Goal: Find specific page/section: Find specific page/section

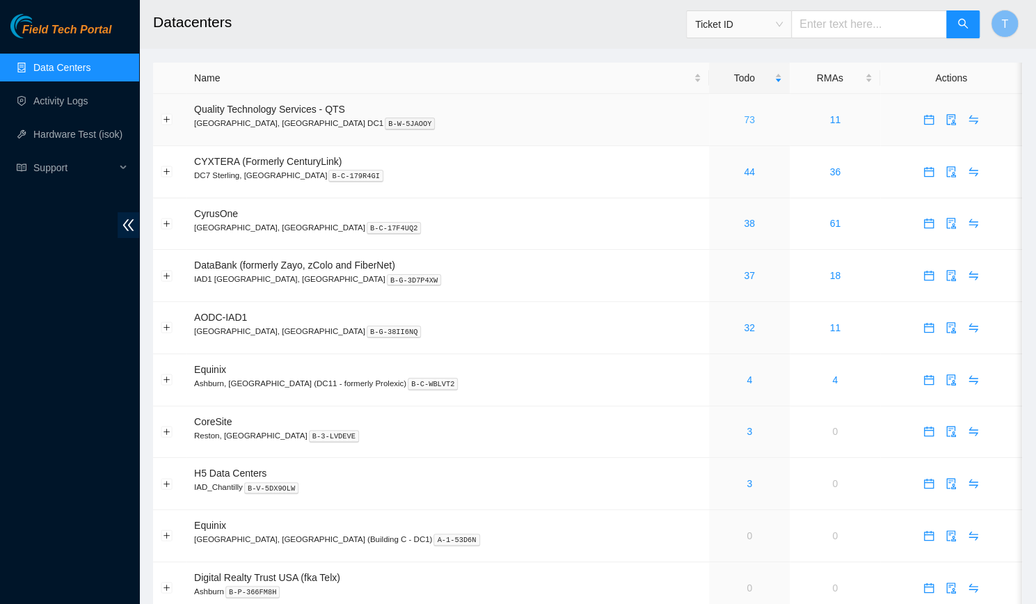
click at [744, 125] on link "73" at bounding box center [749, 119] width 11 height 11
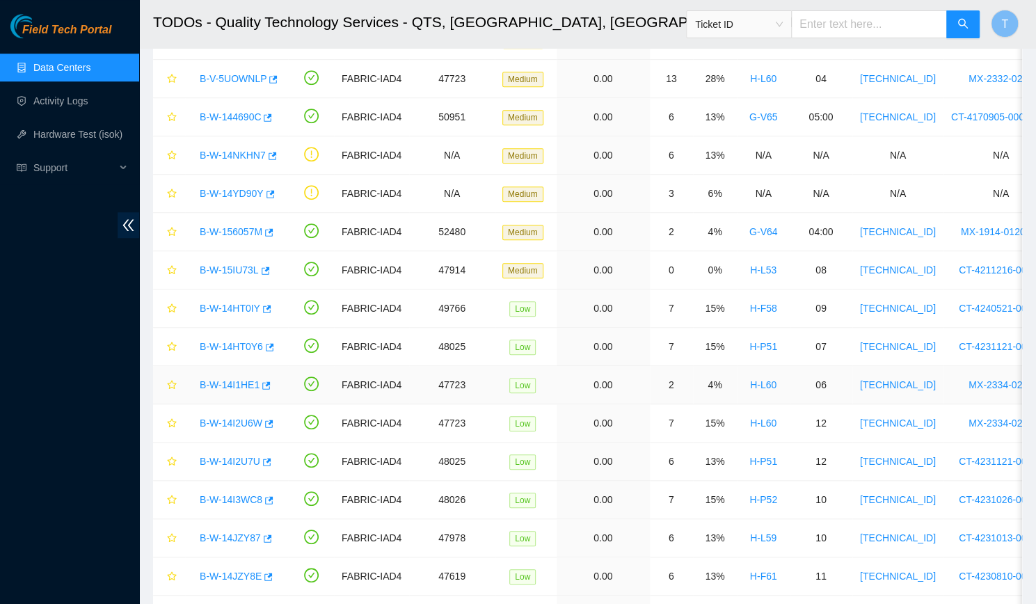
scroll to position [769, 0]
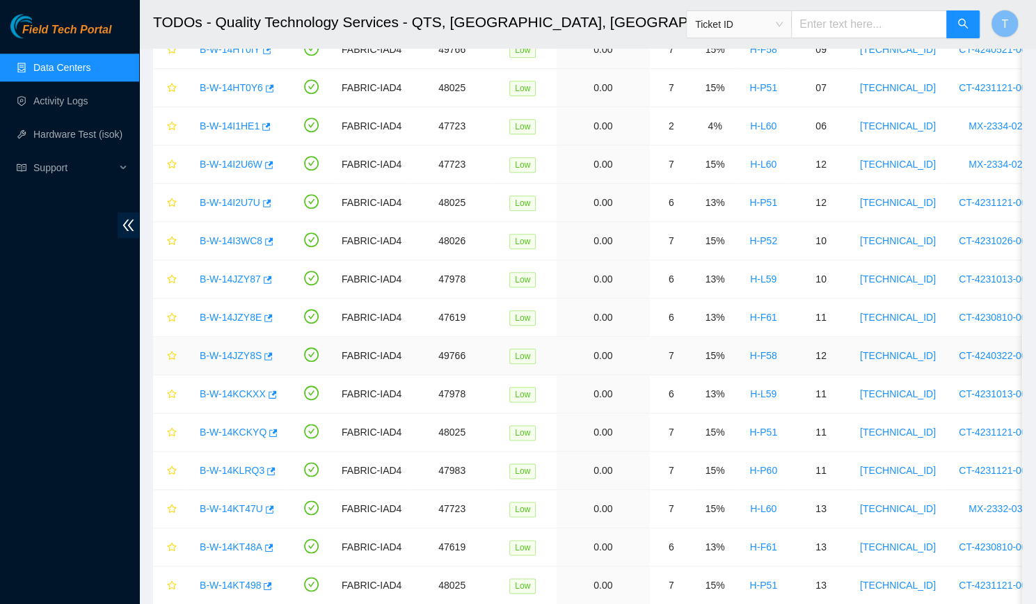
click at [225, 355] on link "B-W-14JZY8S" at bounding box center [231, 355] width 62 height 11
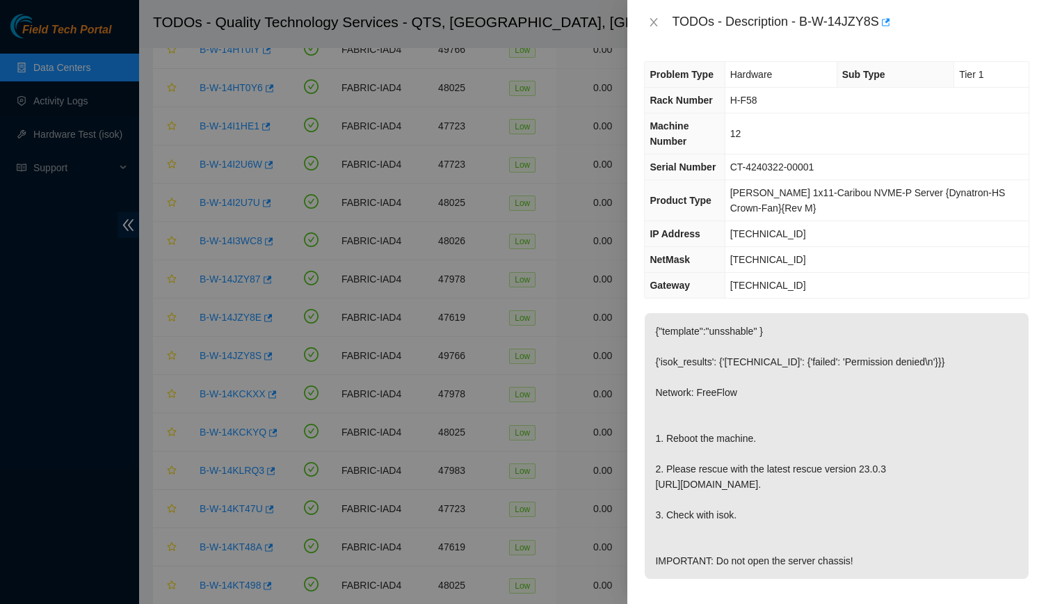
click at [636, 17] on div "TODOs - Description - B-W-14JZY8S" at bounding box center [836, 22] width 419 height 45
click at [652, 16] on button "Close" at bounding box center [653, 22] width 19 height 13
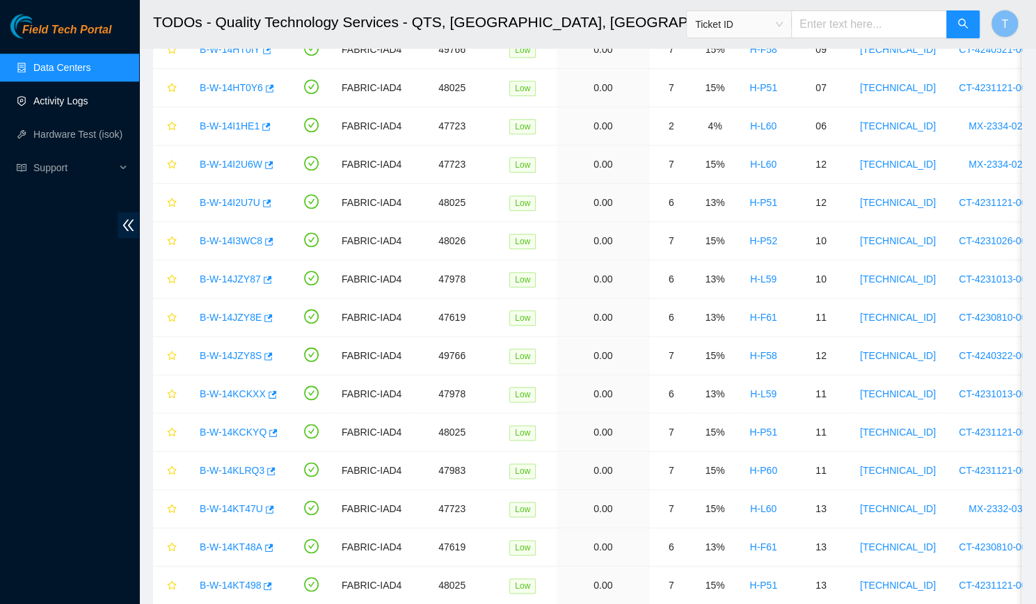
click at [43, 95] on link "Activity Logs" at bounding box center [60, 100] width 55 height 11
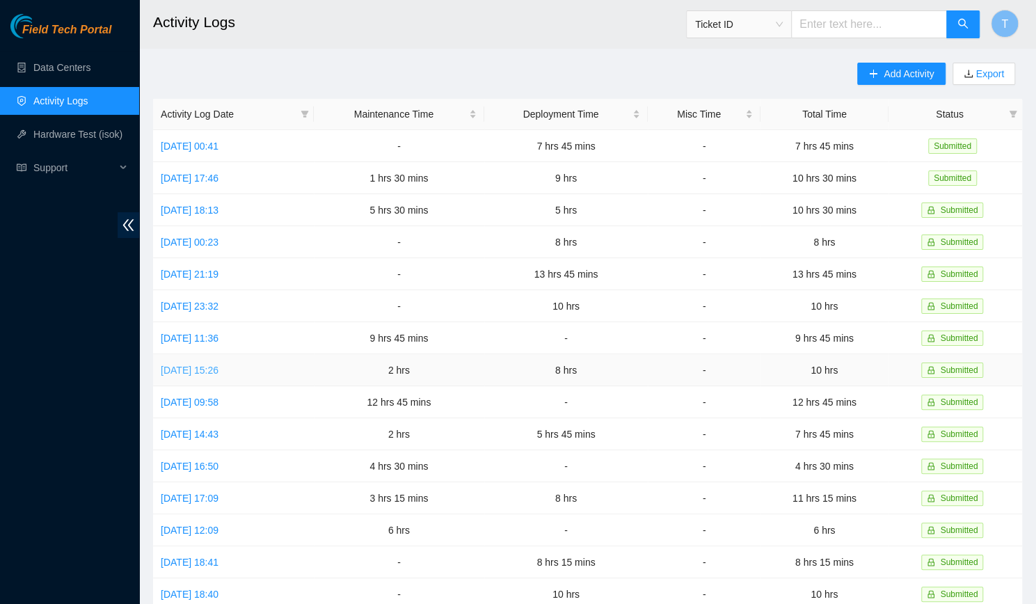
click at [218, 369] on link "Wed, 20 Aug 2025 15:26" at bounding box center [190, 369] width 58 height 11
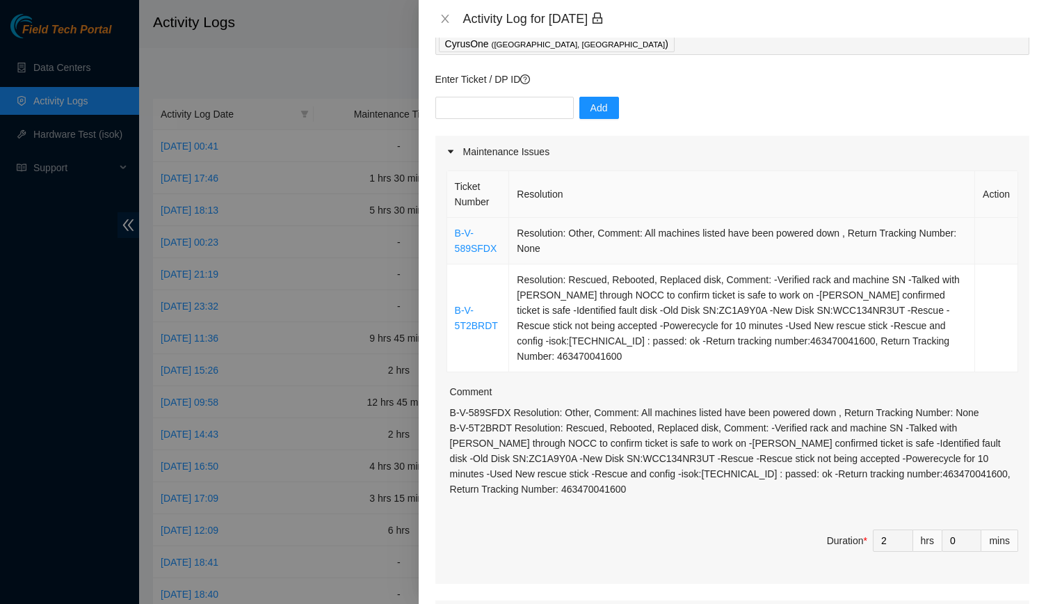
scroll to position [89, 0]
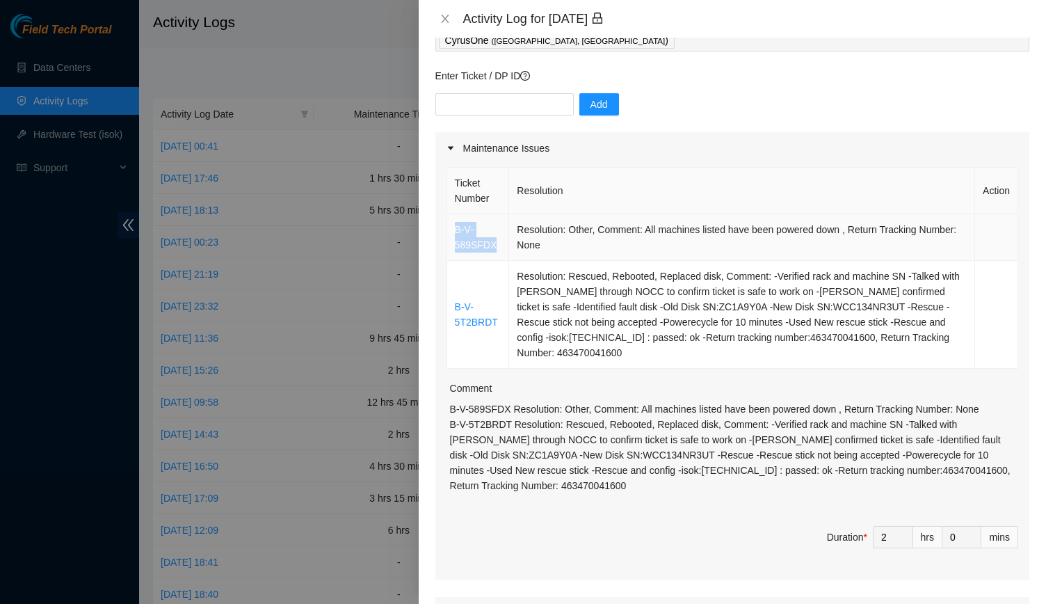
drag, startPoint x: 450, startPoint y: 228, endPoint x: 501, endPoint y: 243, distance: 53.0
click at [501, 243] on td "B-V-589SFDX" at bounding box center [478, 237] width 63 height 47
copy link "B-V-589SFDX"
click at [655, 577] on div "Ticket Number Resolution Action B-V-589SFDX Resolution: Other, Comment: All mac…" at bounding box center [732, 372] width 594 height 416
